Goal: Information Seeking & Learning: Learn about a topic

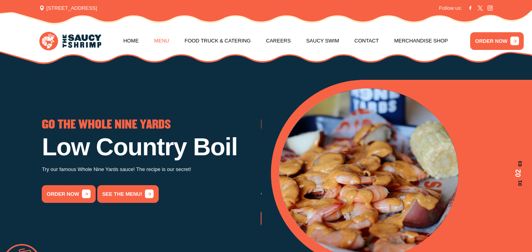
click at [155, 41] on link "Menu" at bounding box center [161, 41] width 15 height 30
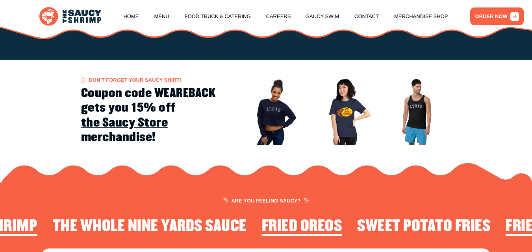
scroll to position [850, 0]
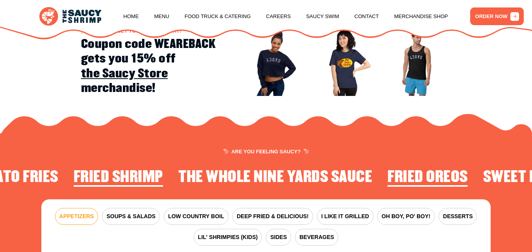
scroll to position [850, 0]
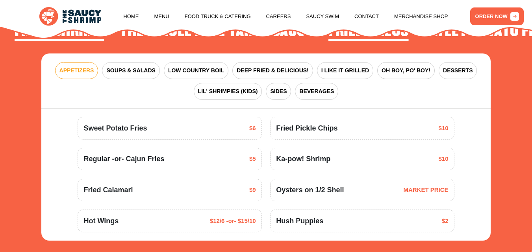
scroll to position [889, 0]
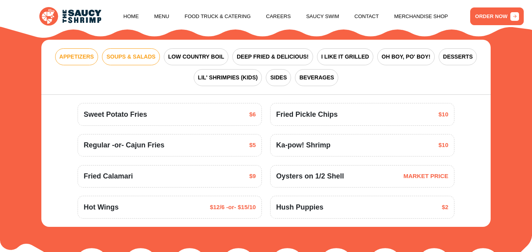
click at [147, 61] on span "SOUPS & SALADS" at bounding box center [130, 57] width 49 height 8
